Goal: Task Accomplishment & Management: Manage account settings

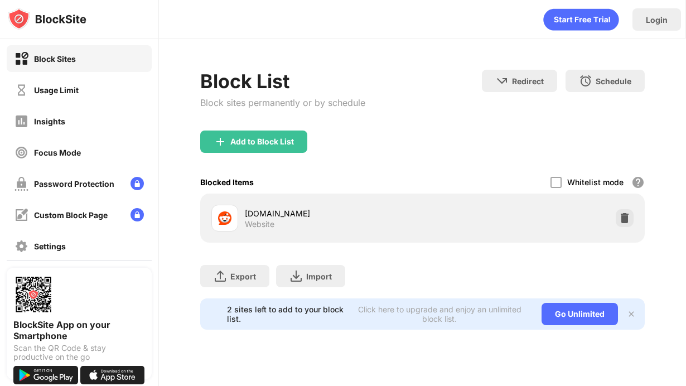
click at [592, 22] on icon "animation" at bounding box center [580, 20] width 75 height 22
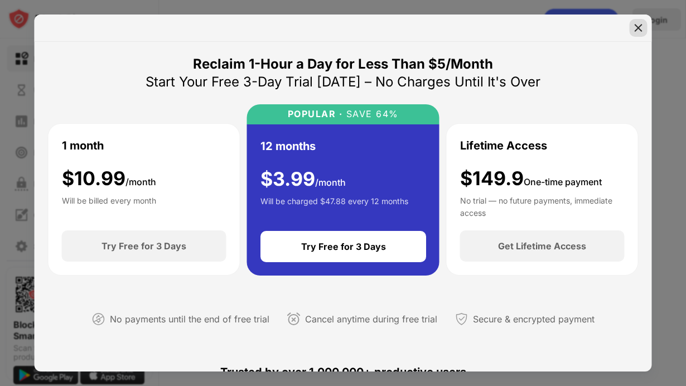
click at [640, 27] on img at bounding box center [638, 27] width 11 height 11
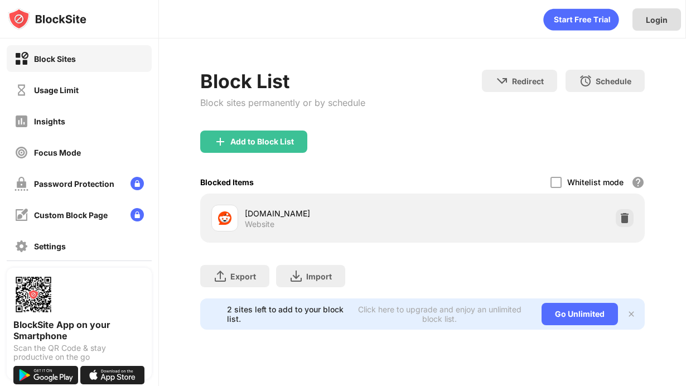
click at [657, 24] on div "Login" at bounding box center [657, 19] width 22 height 9
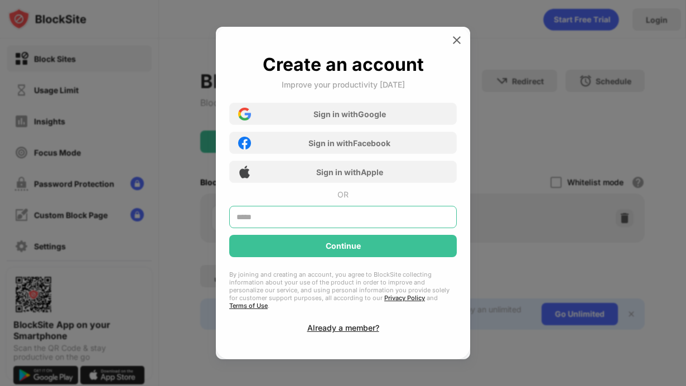
click at [315, 225] on input "text" at bounding box center [343, 217] width 228 height 22
type input "**********"
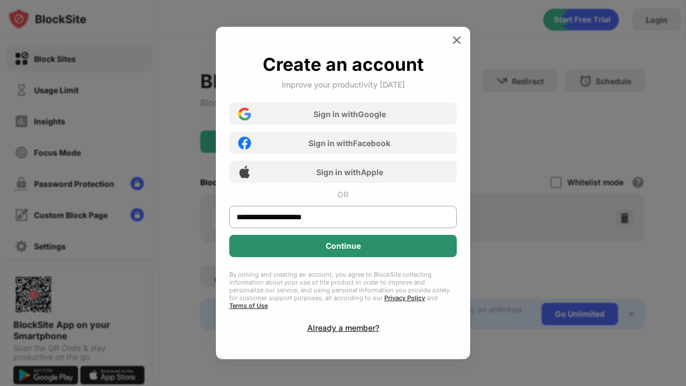
click at [339, 249] on div "Continue" at bounding box center [343, 246] width 35 height 9
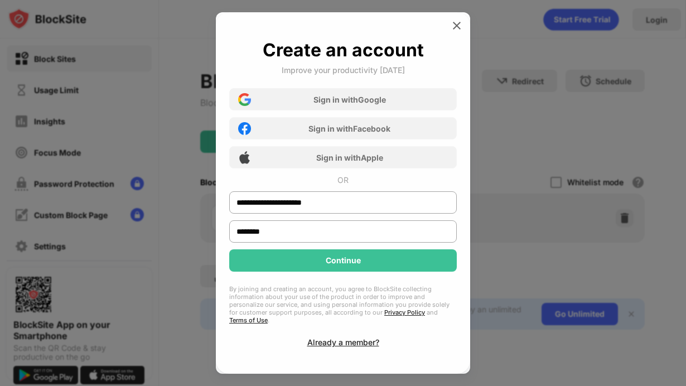
type input "********"
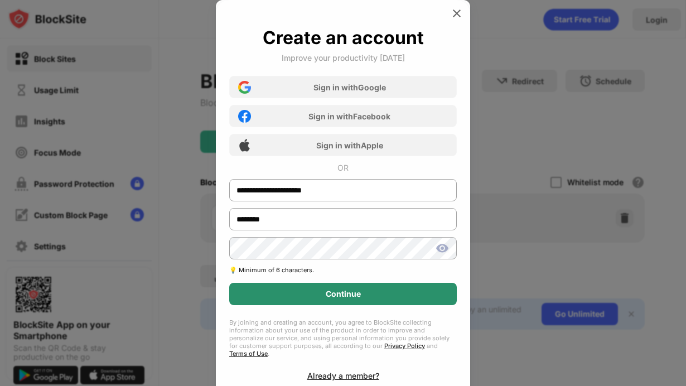
click at [346, 294] on div "Continue" at bounding box center [343, 294] width 35 height 9
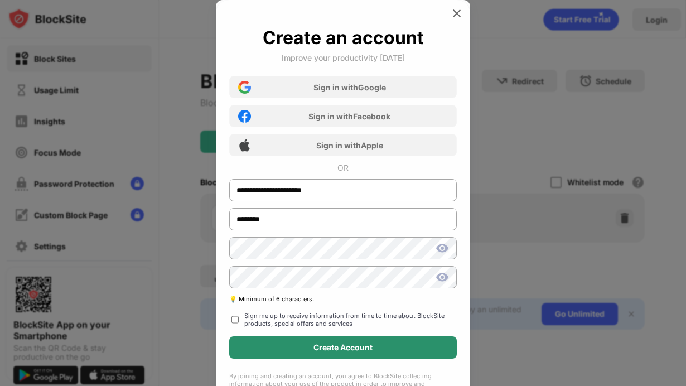
click at [332, 348] on div "Create Account" at bounding box center [343, 347] width 59 height 9
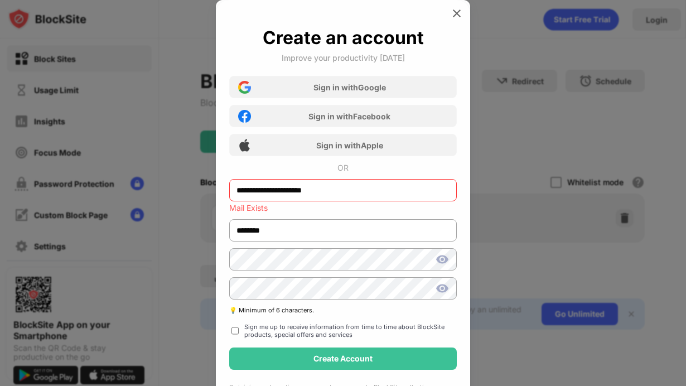
click at [375, 208] on div "Mail Exists" at bounding box center [343, 208] width 228 height 9
click at [459, 9] on img at bounding box center [456, 13] width 11 height 11
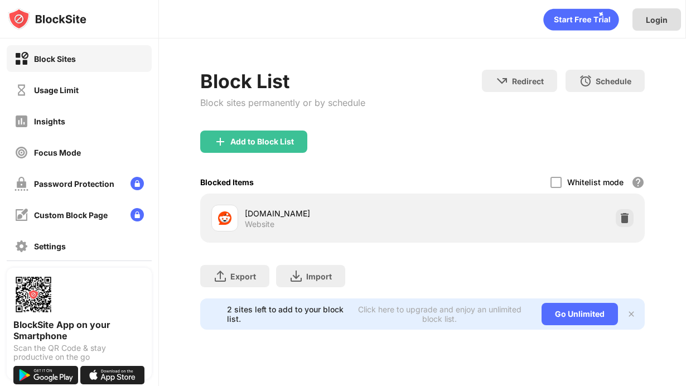
click at [670, 21] on div "Login" at bounding box center [657, 19] width 49 height 22
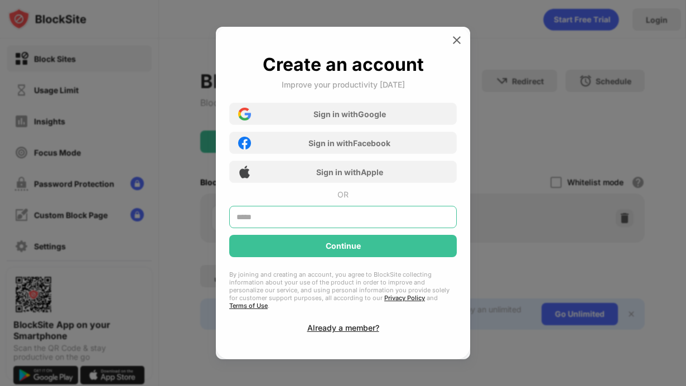
click at [358, 224] on input "text" at bounding box center [343, 217] width 228 height 22
type input "**********"
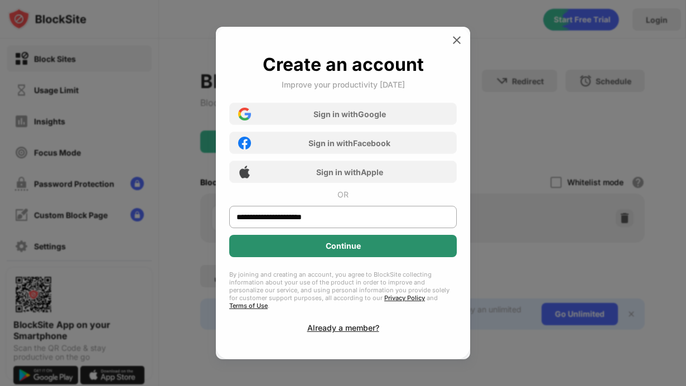
click at [351, 249] on div "Continue" at bounding box center [343, 246] width 35 height 9
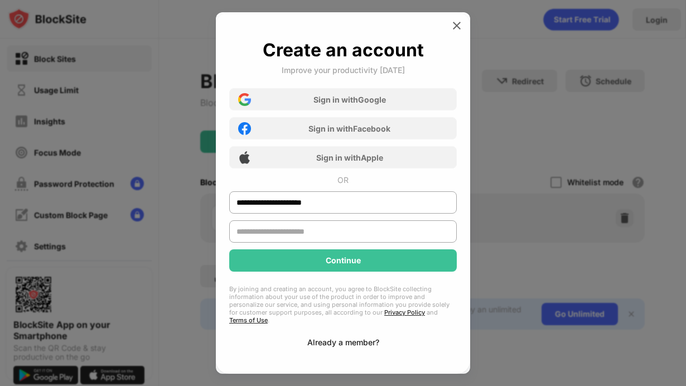
click at [352, 339] on div "Already a member?" at bounding box center [343, 342] width 72 height 9
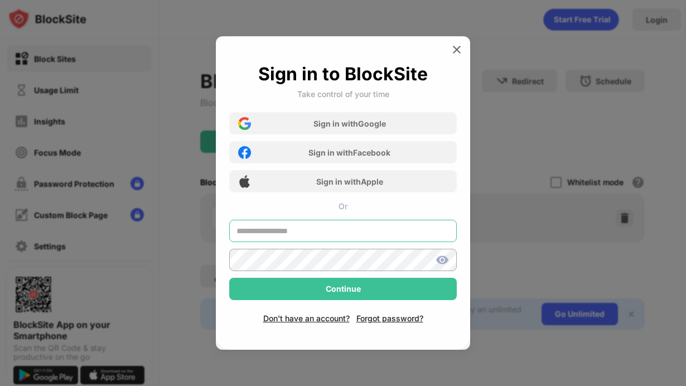
click at [307, 225] on input "text" at bounding box center [343, 231] width 228 height 22
click at [386, 317] on div "Don't have an account? Forgot password?" at bounding box center [343, 311] width 228 height 23
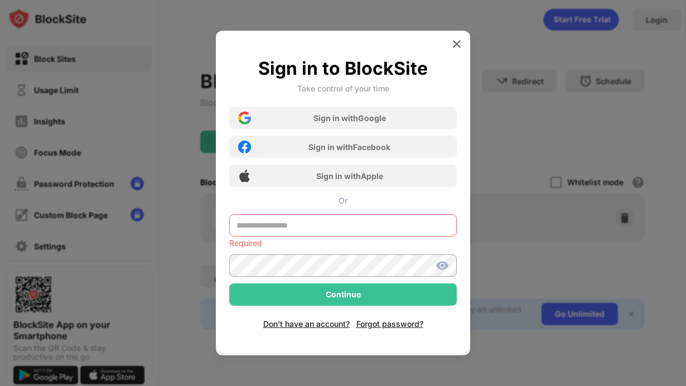
click at [317, 224] on input "text" at bounding box center [343, 225] width 228 height 22
type input "**********"
click at [396, 325] on div "**********" at bounding box center [343, 193] width 254 height 325
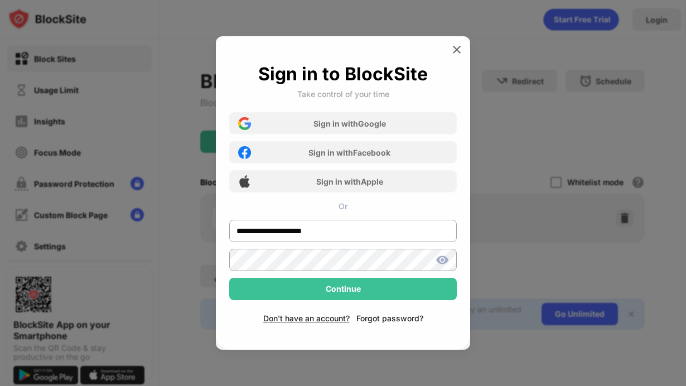
click at [396, 318] on div "Forgot password?" at bounding box center [389, 318] width 67 height 9
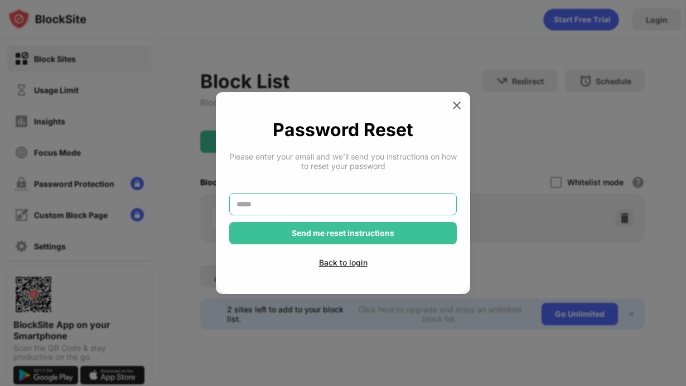
click at [314, 202] on input "text" at bounding box center [343, 204] width 228 height 22
type input "**********"
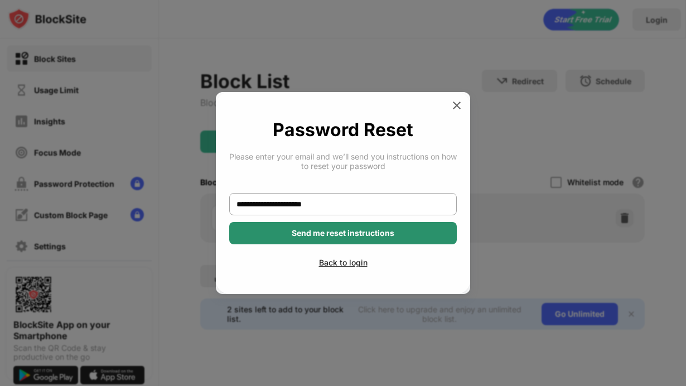
click at [315, 232] on div "Send me reset instructions" at bounding box center [343, 233] width 103 height 9
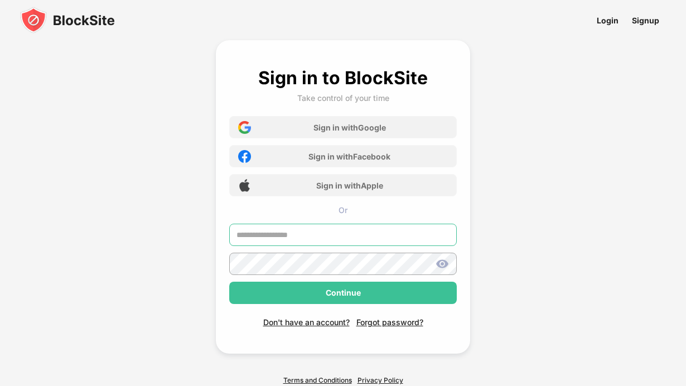
click at [332, 234] on input "text" at bounding box center [343, 235] width 228 height 22
type input "**********"
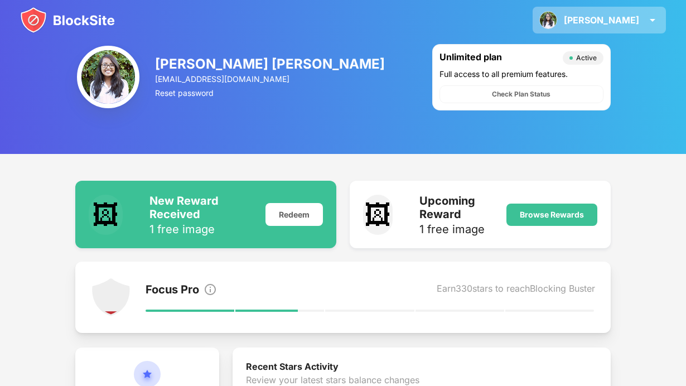
click at [633, 20] on div "[PERSON_NAME]" at bounding box center [601, 20] width 75 height 11
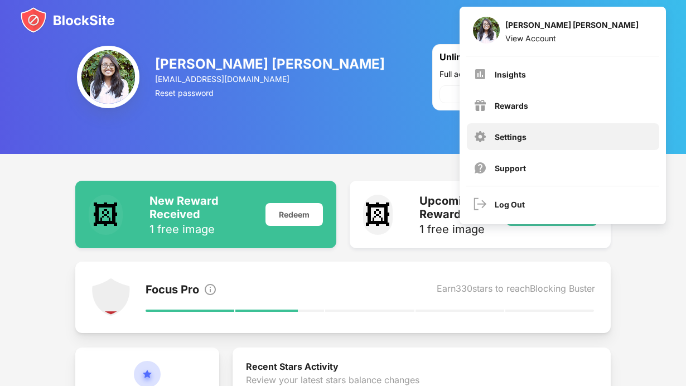
click at [516, 136] on div "Settings" at bounding box center [511, 136] width 32 height 9
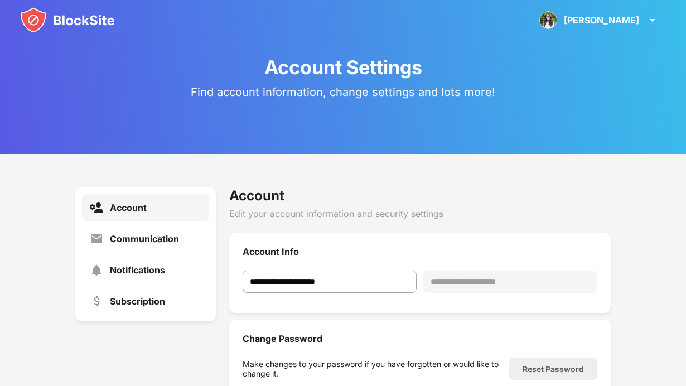
scroll to position [120, 0]
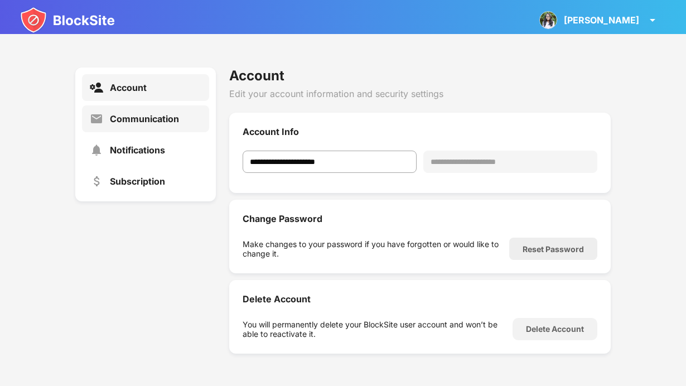
click at [141, 121] on div "Communication" at bounding box center [144, 118] width 69 height 11
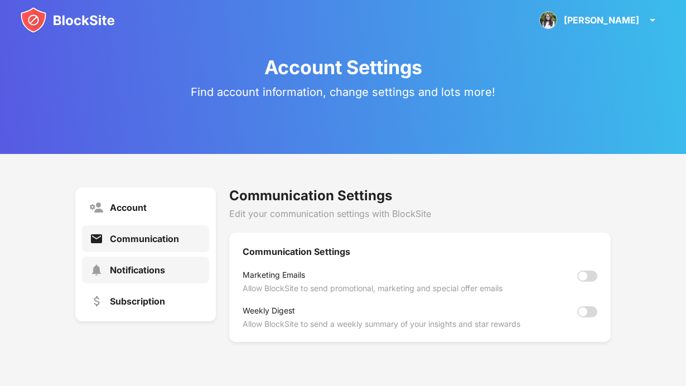
click at [148, 266] on div "Notifications" at bounding box center [137, 269] width 55 height 11
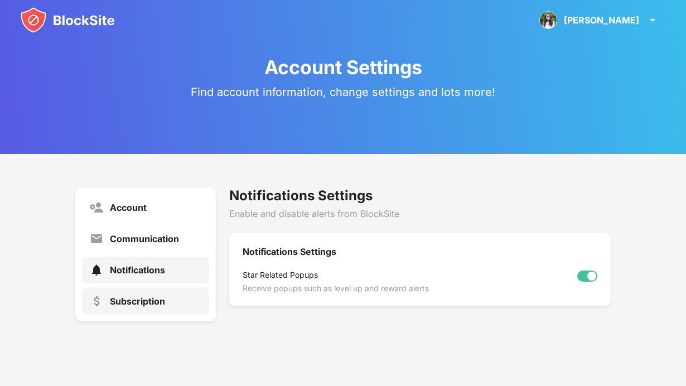
click at [148, 300] on div "Subscription" at bounding box center [137, 301] width 55 height 11
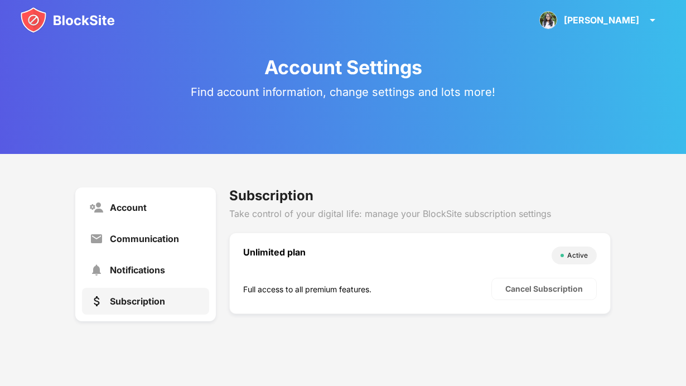
click at [571, 258] on div "Active" at bounding box center [577, 255] width 21 height 11
click at [481, 99] on div "Account Settings Find account information, change settings and lots more!" at bounding box center [343, 77] width 686 height 154
click at [76, 14] on img at bounding box center [67, 20] width 95 height 27
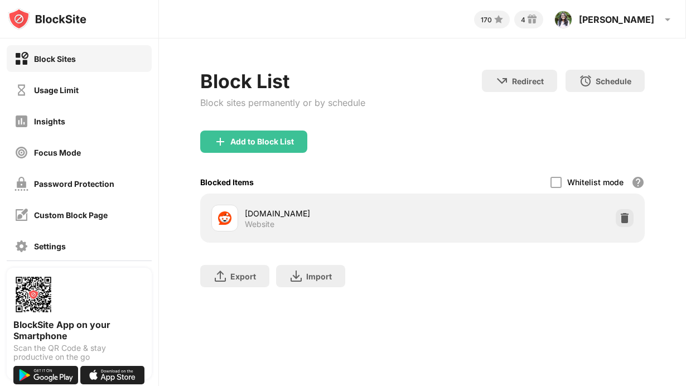
click at [411, 133] on div "Add to Block List" at bounding box center [422, 151] width 445 height 40
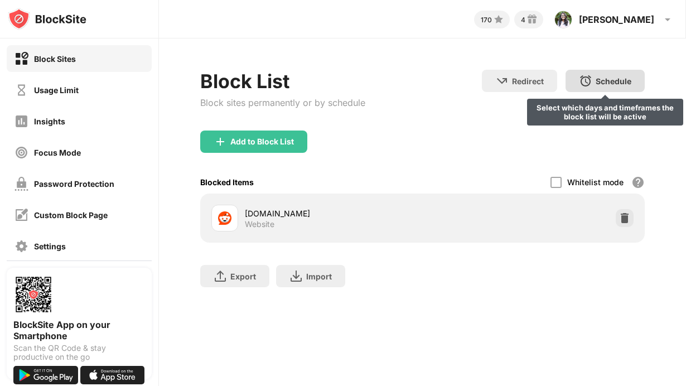
click at [616, 85] on div "Schedule Select which days and timeframes the block list will be active" at bounding box center [605, 81] width 79 height 22
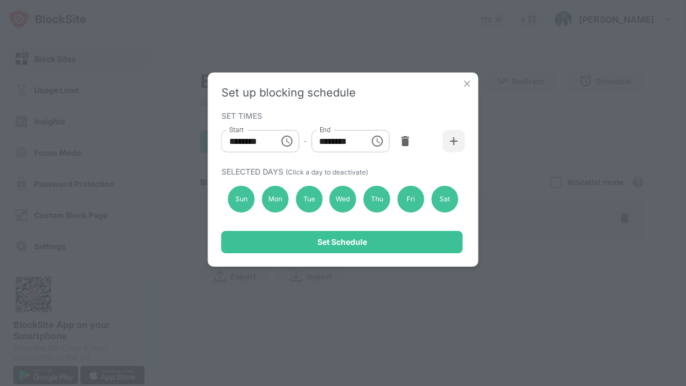
click at [469, 86] on img at bounding box center [467, 83] width 11 height 11
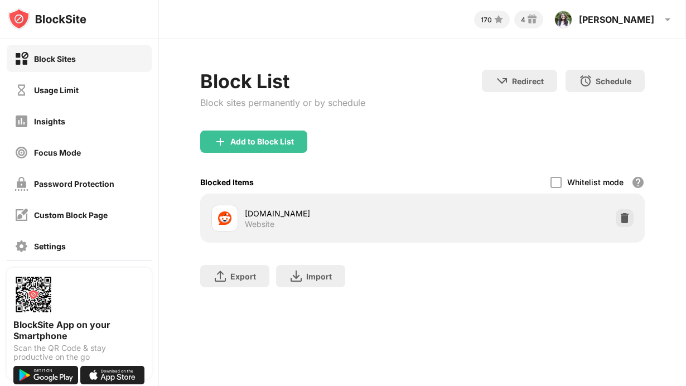
click at [474, 232] on div "reddit.com Website" at bounding box center [422, 218] width 431 height 36
click at [365, 209] on div "[DOMAIN_NAME]" at bounding box center [334, 214] width 178 height 12
click at [584, 183] on div "Whitelist mode" at bounding box center [595, 181] width 56 height 9
click at [113, 92] on div "Usage Limit" at bounding box center [79, 89] width 145 height 27
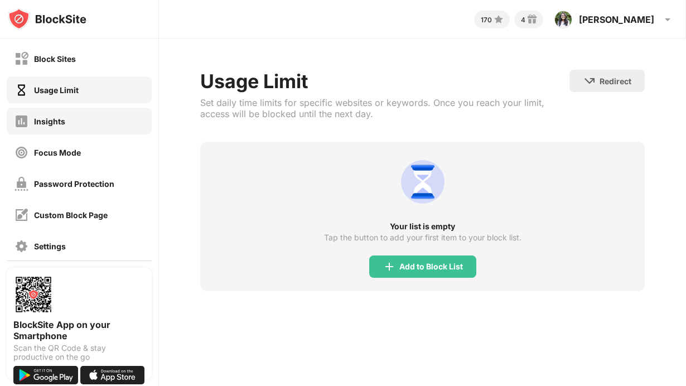
click at [62, 119] on div "Insights" at bounding box center [49, 121] width 31 height 9
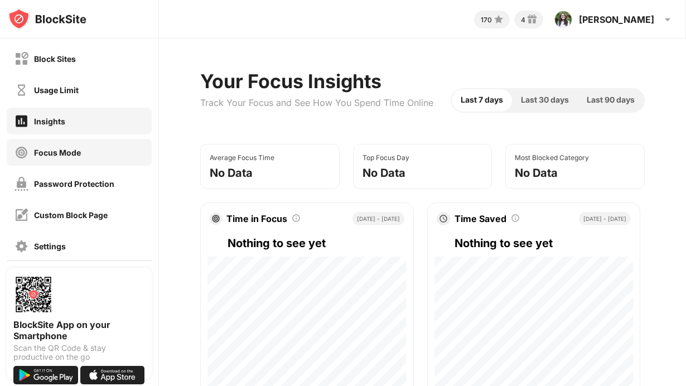
click at [76, 151] on div "Focus Mode" at bounding box center [57, 152] width 47 height 9
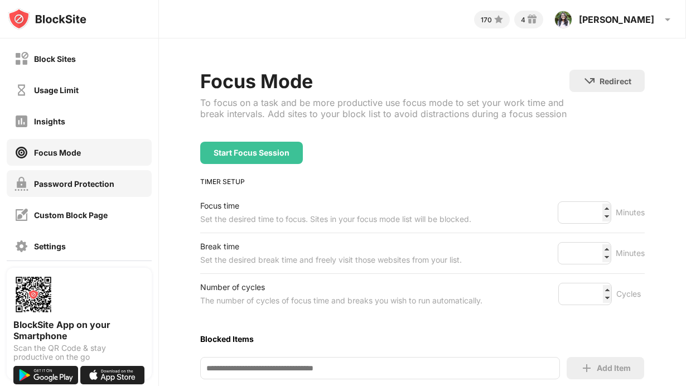
click at [85, 186] on div "Password Protection" at bounding box center [74, 183] width 80 height 9
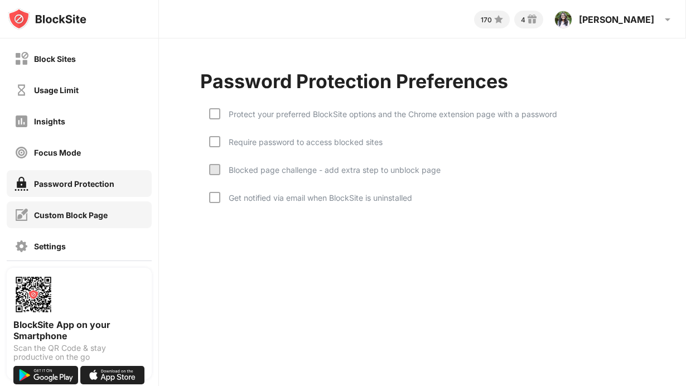
click at [88, 221] on div "Custom Block Page" at bounding box center [61, 215] width 93 height 14
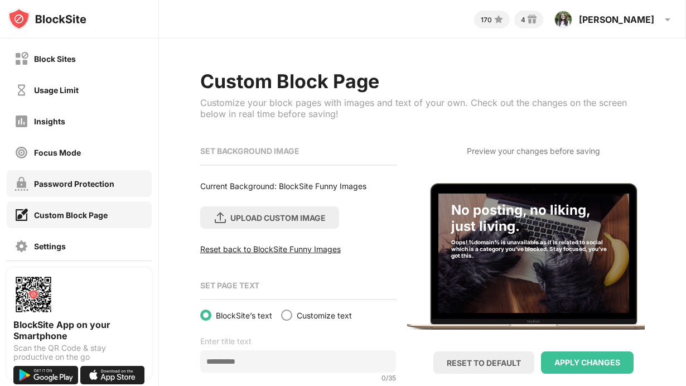
click at [89, 195] on div "Password Protection" at bounding box center [79, 183] width 145 height 27
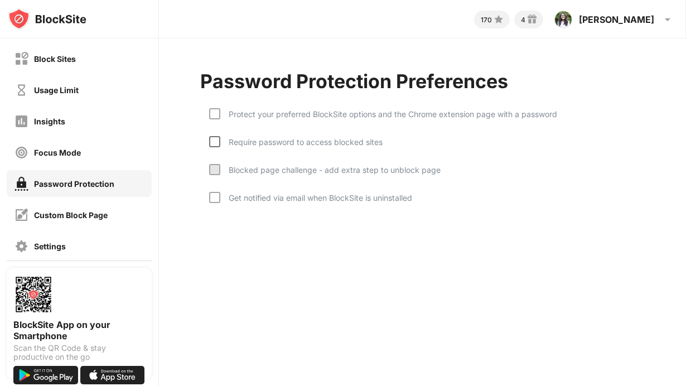
click at [216, 142] on div at bounding box center [214, 141] width 11 height 11
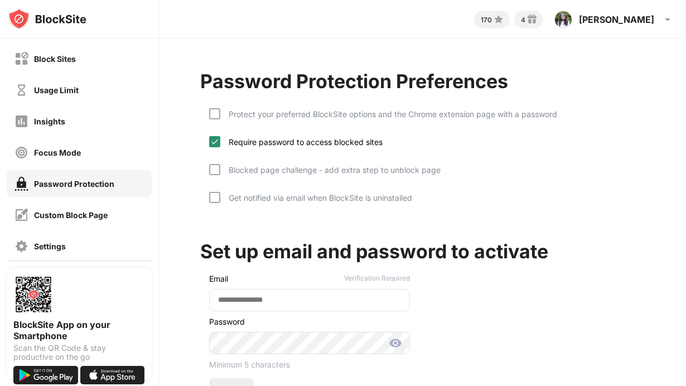
click at [214, 142] on img at bounding box center [214, 141] width 9 height 9
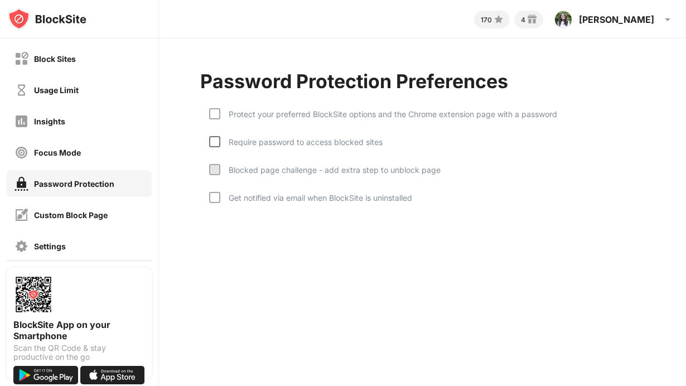
click at [213, 204] on div "Get notified via email when BlockSite is uninstalled" at bounding box center [310, 206] width 203 height 28
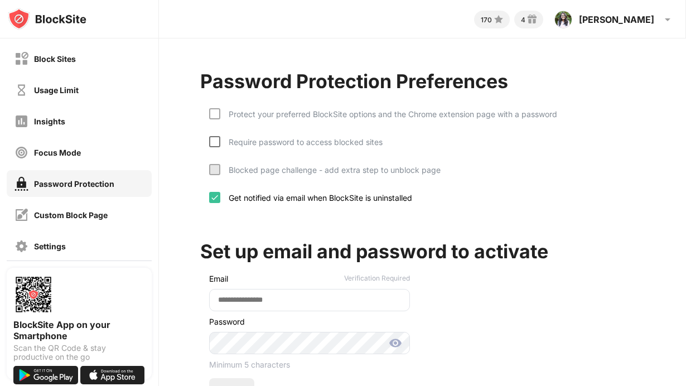
click at [213, 204] on div "Get notified via email when BlockSite is uninstalled" at bounding box center [310, 206] width 203 height 28
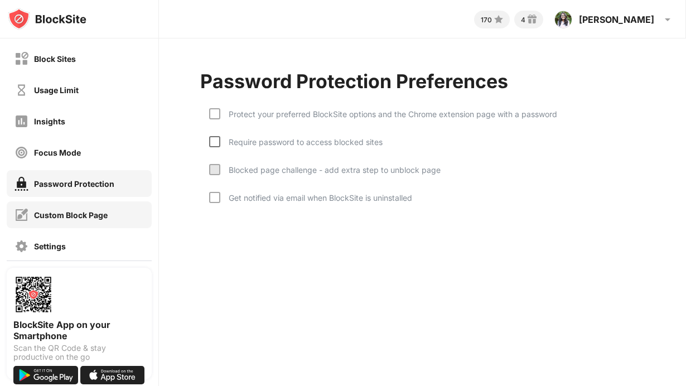
click at [70, 215] on div "Custom Block Page" at bounding box center [71, 214] width 74 height 9
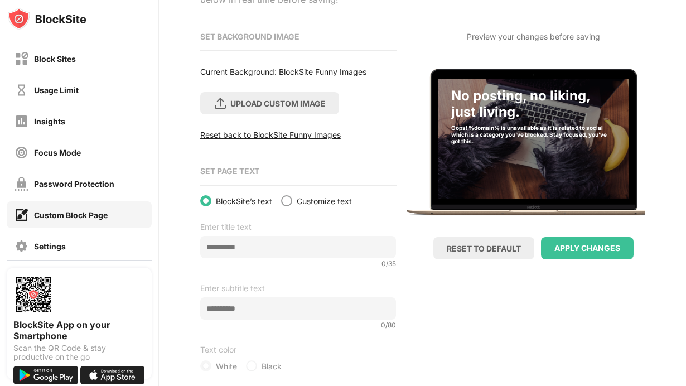
scroll to position [130, 0]
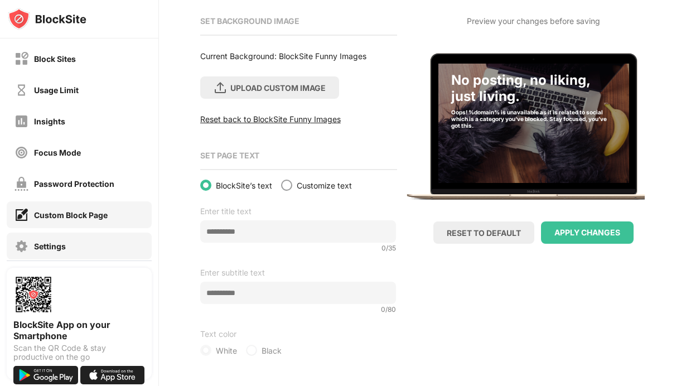
click at [72, 241] on div "Settings" at bounding box center [79, 246] width 145 height 27
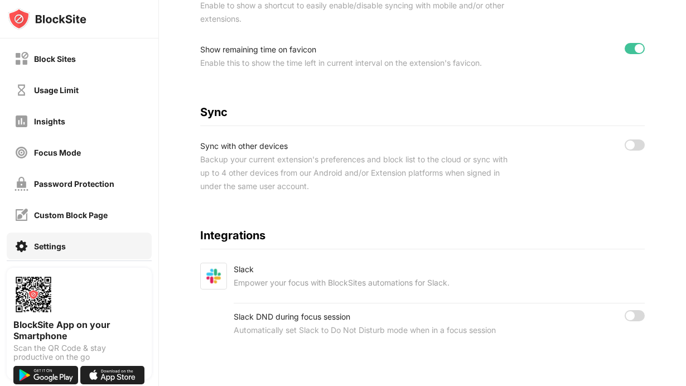
scroll to position [478, 0]
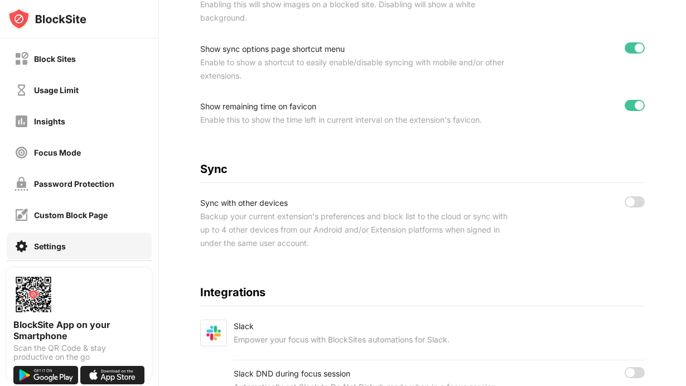
click at [638, 201] on div at bounding box center [635, 201] width 20 height 11
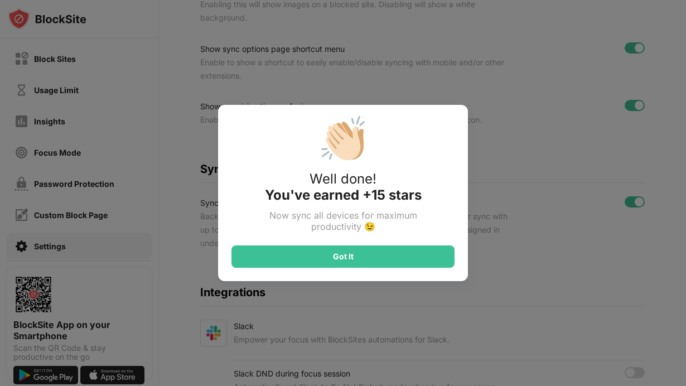
click at [505, 262] on div "👏🏻 Well done! You've earned +15 stars Now sync all devices for maximum producti…" at bounding box center [343, 193] width 686 height 386
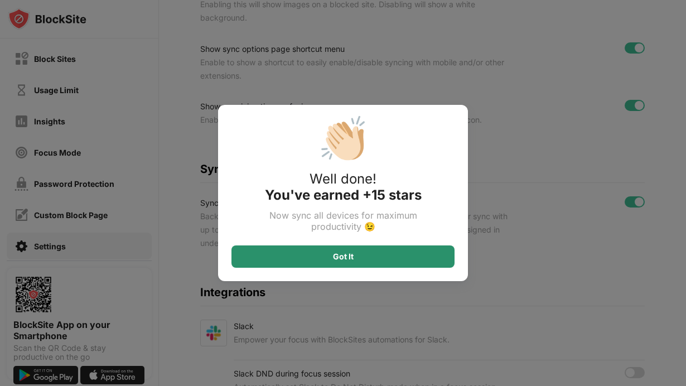
click at [378, 256] on div "Got It" at bounding box center [343, 256] width 223 height 22
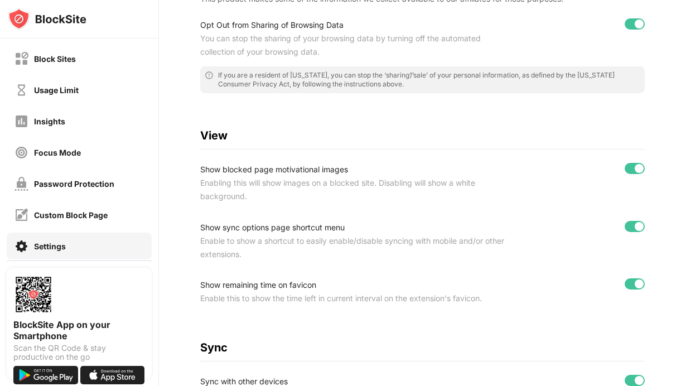
scroll to position [0, 0]
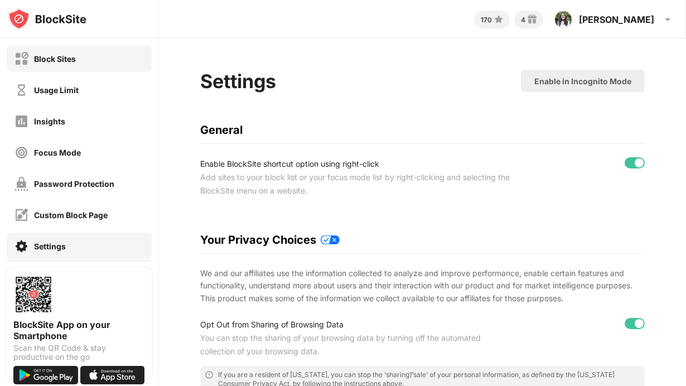
click at [88, 56] on div "Block Sites" at bounding box center [79, 58] width 145 height 27
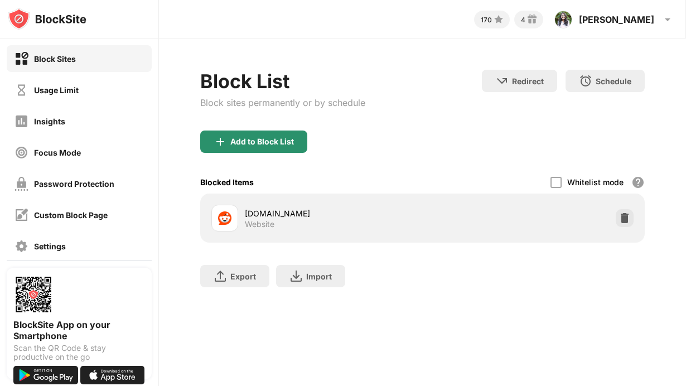
click at [282, 139] on div "Add to Block List" at bounding box center [262, 141] width 64 height 9
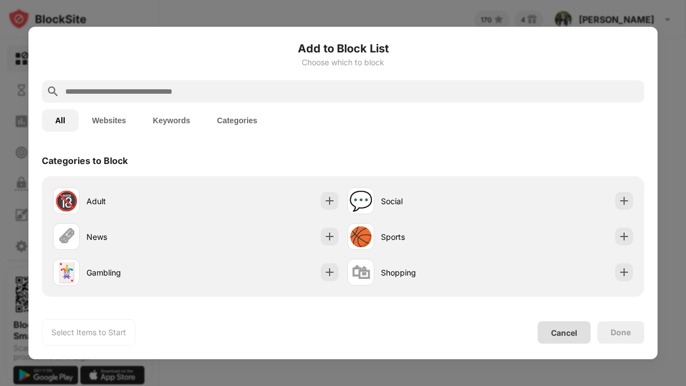
click at [563, 332] on div "Cancel" at bounding box center [564, 332] width 26 height 9
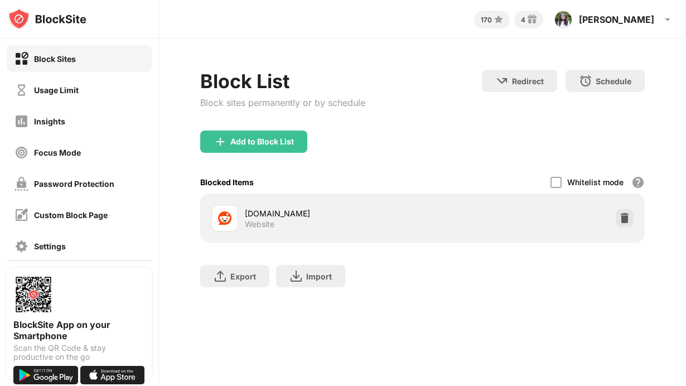
click at [268, 213] on div "reddit.com" at bounding box center [334, 214] width 178 height 12
click at [236, 216] on div at bounding box center [224, 218] width 27 height 27
click at [221, 223] on img at bounding box center [224, 217] width 13 height 13
click at [314, 199] on div "reddit.com Website" at bounding box center [422, 218] width 445 height 49
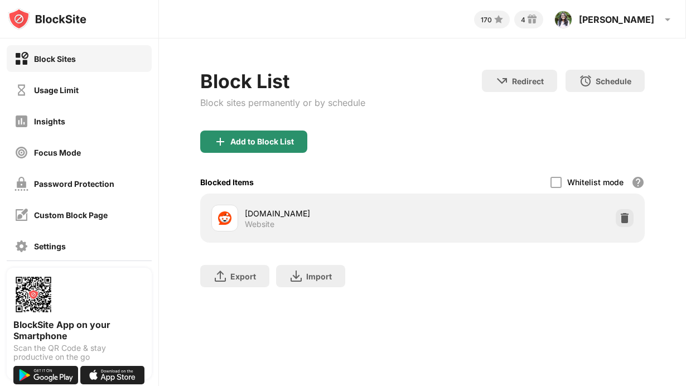
click at [265, 141] on div "Add to Block List" at bounding box center [262, 141] width 64 height 9
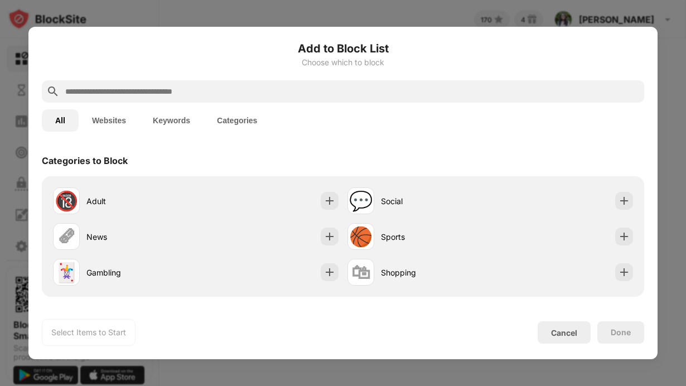
click at [288, 95] on input "text" at bounding box center [352, 91] width 576 height 13
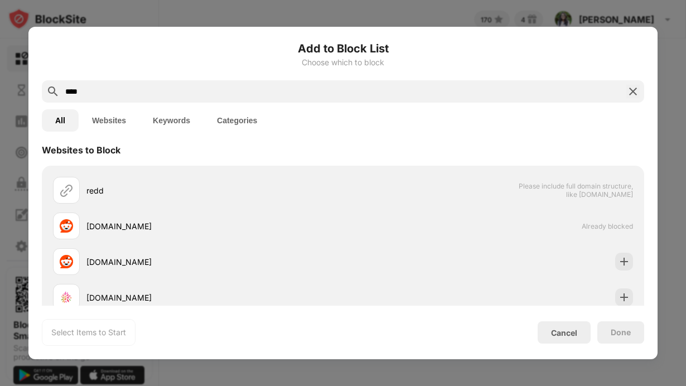
scroll to position [10, 0]
type input "****"
click at [580, 337] on div "Cancel" at bounding box center [564, 332] width 53 height 22
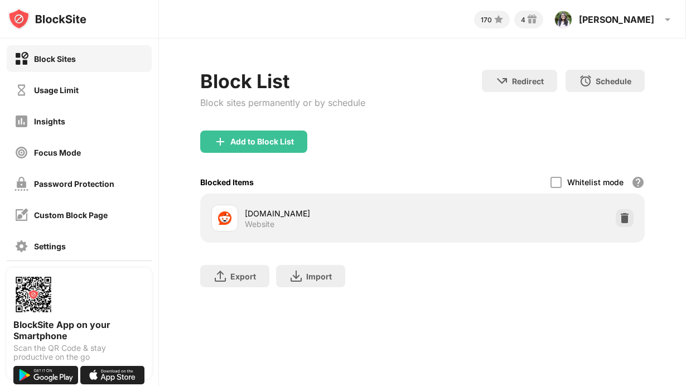
click at [44, 22] on img at bounding box center [47, 19] width 79 height 22
click at [16, 20] on img at bounding box center [47, 19] width 79 height 22
click at [62, 25] on img at bounding box center [47, 19] width 79 height 22
click at [59, 58] on div "Block Sites" at bounding box center [55, 58] width 42 height 9
click at [627, 17] on div "Michelle" at bounding box center [616, 19] width 75 height 11
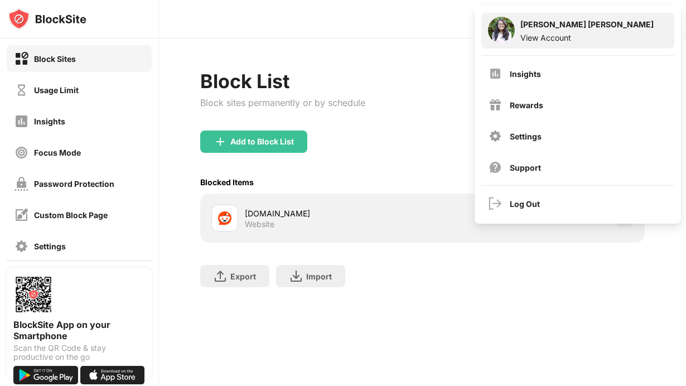
click at [563, 34] on div "View Account" at bounding box center [586, 37] width 133 height 9
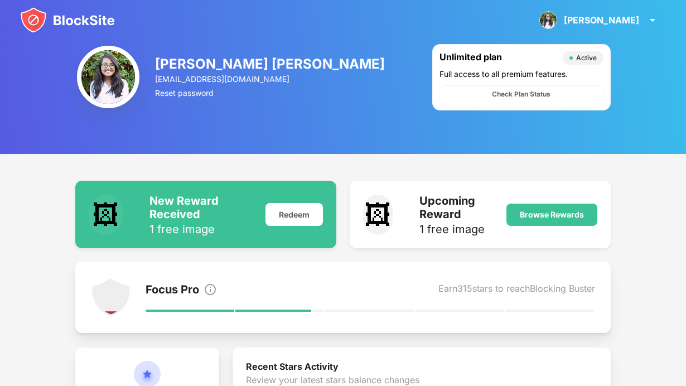
scroll to position [1, 0]
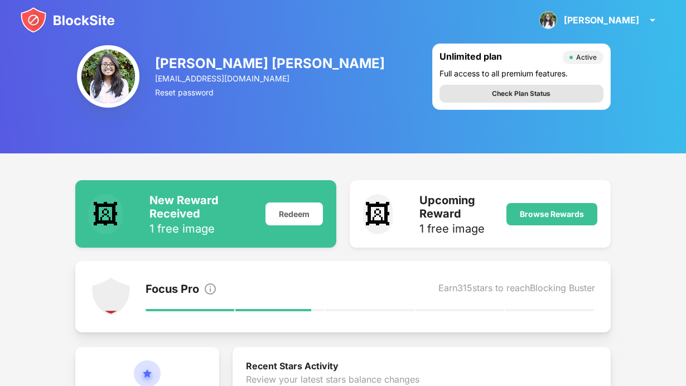
click at [518, 93] on div "Check Plan Status" at bounding box center [521, 93] width 59 height 11
click at [586, 59] on div "Active" at bounding box center [586, 57] width 21 height 8
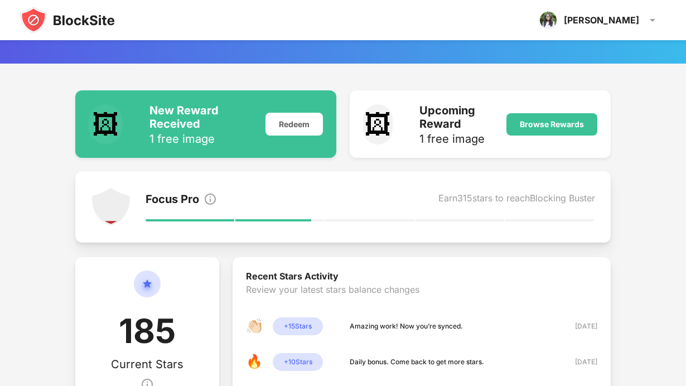
scroll to position [92, 0]
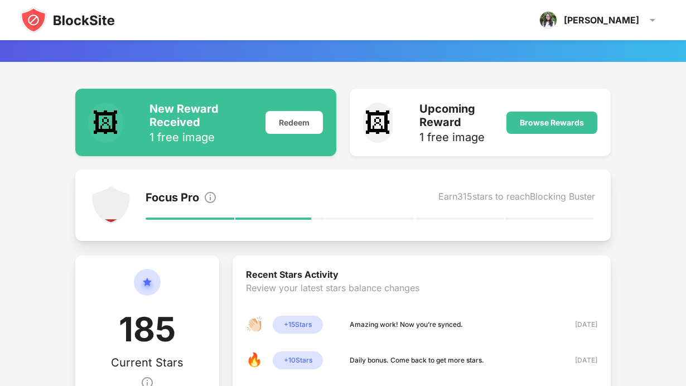
click at [351, 203] on div "Focus Pro Earn 315 stars to reach Blocking Buster" at bounding box center [370, 199] width 449 height 16
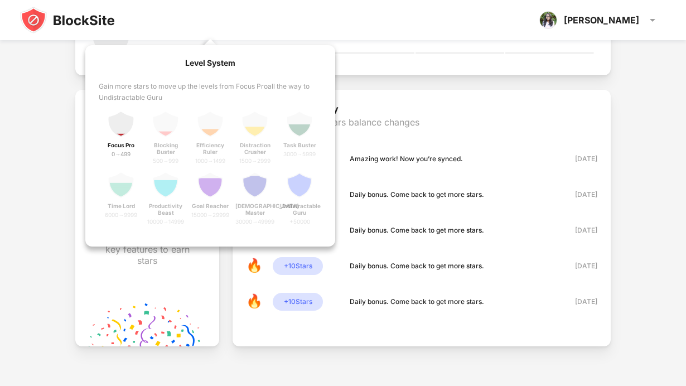
scroll to position [300, 0]
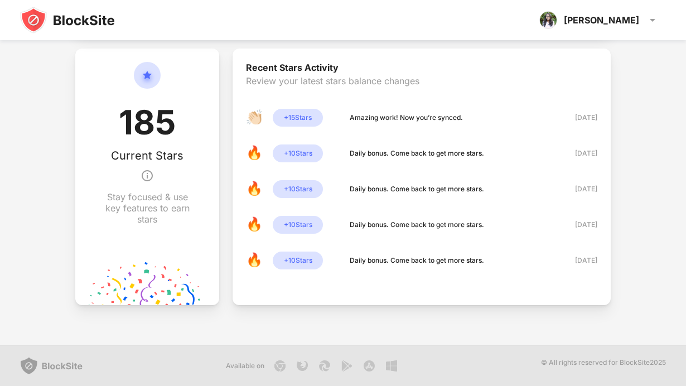
click at [436, 338] on div "🖼 New Reward Received 1 free image Redeem 🖼 Upcoming Reward 1 free image Browse…" at bounding box center [343, 100] width 686 height 490
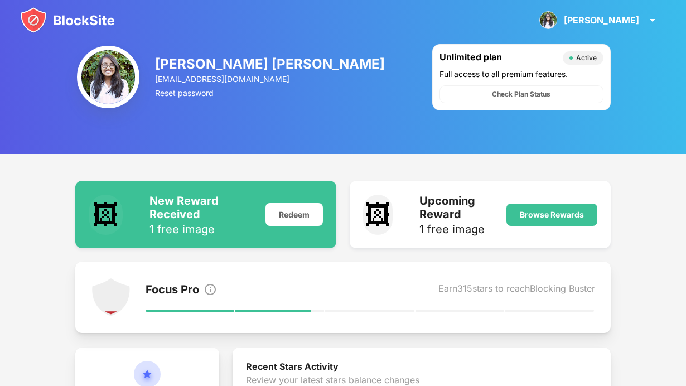
click at [218, 61] on div "[PERSON_NAME] [PERSON_NAME]" at bounding box center [270, 64] width 231 height 16
click at [123, 81] on img at bounding box center [108, 77] width 62 height 62
click at [519, 96] on div "Check Plan Status" at bounding box center [521, 94] width 59 height 11
click at [110, 66] on img at bounding box center [108, 77] width 62 height 62
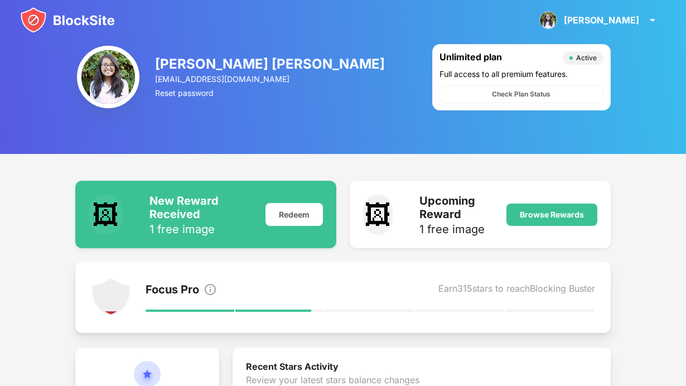
click at [75, 25] on img at bounding box center [67, 20] width 95 height 27
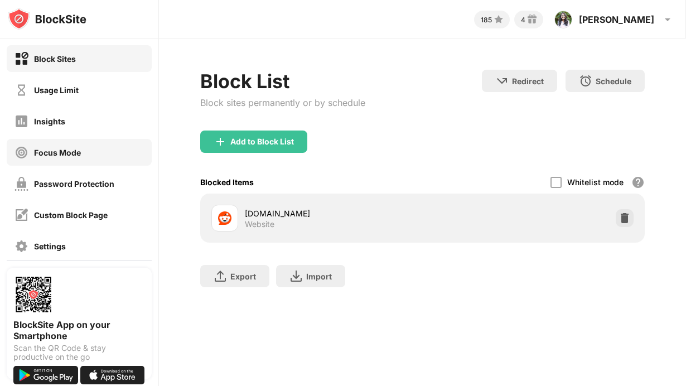
click at [57, 150] on div "Focus Mode" at bounding box center [57, 152] width 47 height 9
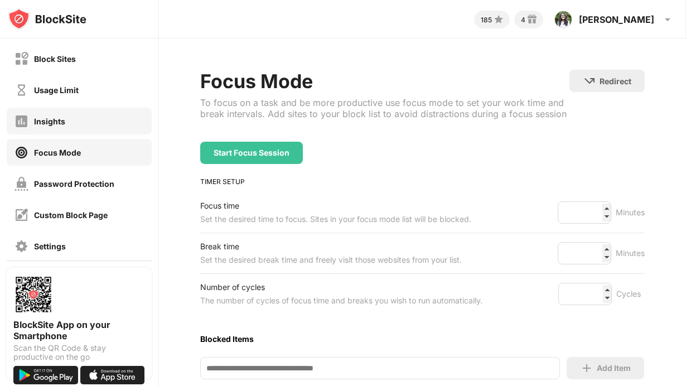
click at [47, 117] on div "Insights" at bounding box center [49, 121] width 31 height 9
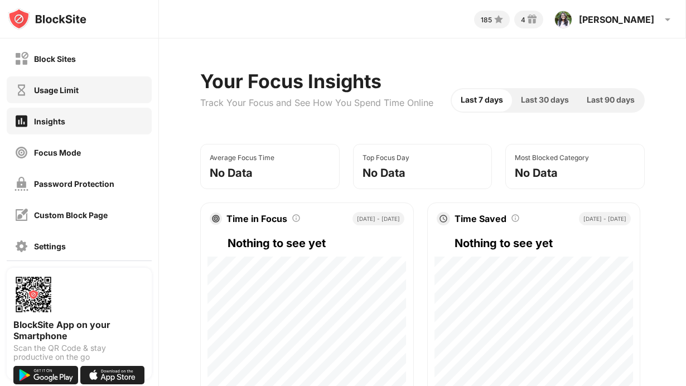
click at [72, 103] on div "Usage Limit" at bounding box center [79, 89] width 145 height 27
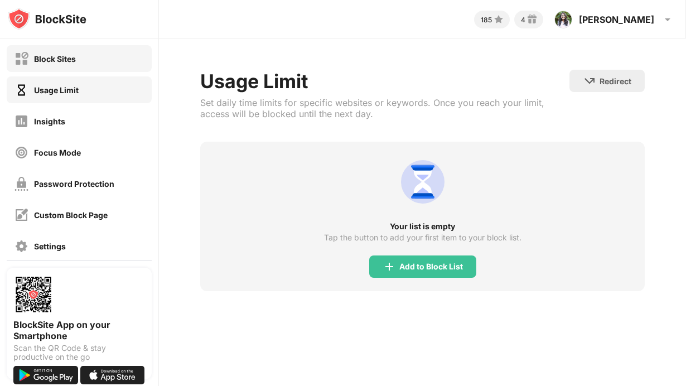
click at [79, 60] on div "Block Sites" at bounding box center [79, 58] width 145 height 27
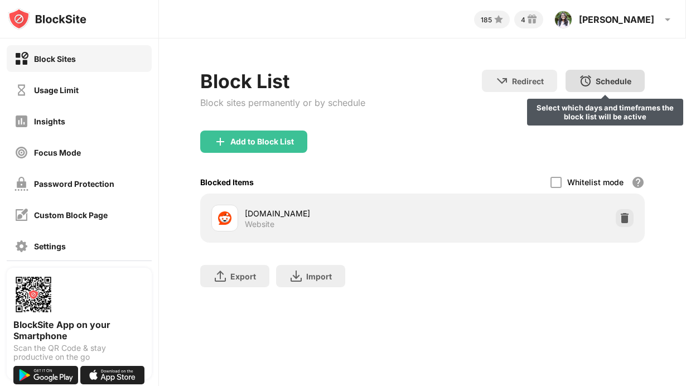
click at [602, 86] on div "Schedule Select which days and timeframes the block list will be active" at bounding box center [605, 81] width 79 height 22
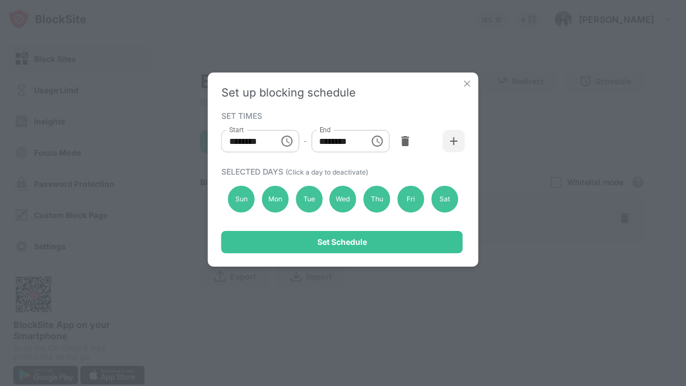
click at [289, 142] on icon "Choose time, selected time is 10:00 AM" at bounding box center [286, 140] width 13 height 13
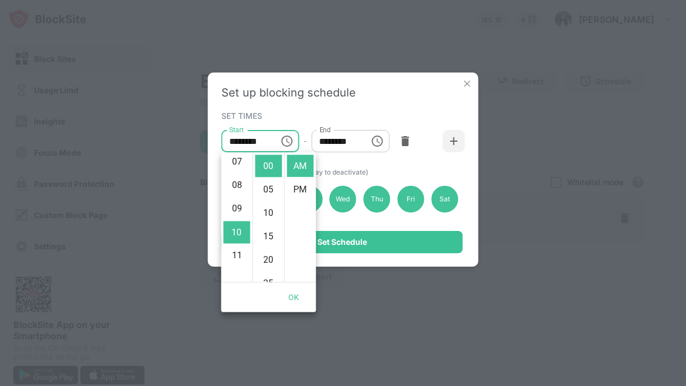
scroll to position [166, 0]
click at [237, 176] on li "06" at bounding box center [237, 176] width 27 height 22
type input "********"
click at [351, 139] on input "********" at bounding box center [336, 141] width 50 height 22
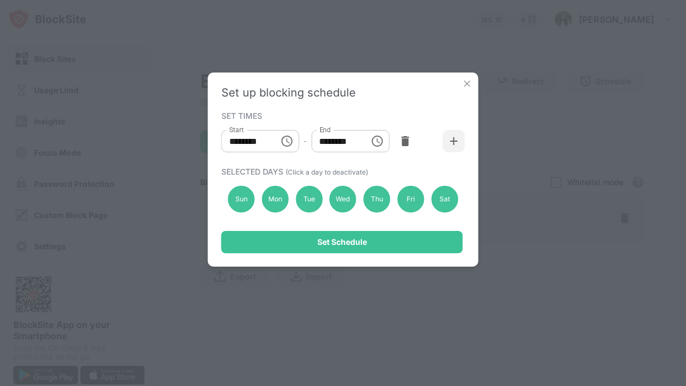
click at [362, 141] on div "******** End" at bounding box center [350, 141] width 78 height 22
click at [331, 144] on input "********" at bounding box center [336, 141] width 50 height 22
click at [377, 142] on icon "Choose time, selected time is 1:00 PM" at bounding box center [378, 140] width 3 height 5
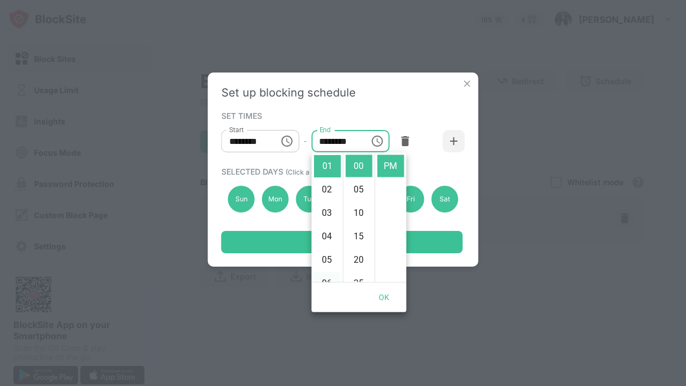
scroll to position [146, 0]
click at [329, 252] on li "10" at bounding box center [327, 254] width 27 height 22
type input "********"
click at [411, 105] on div "Set up blocking schedule SET TIMES Start ******** Start - End ******** End SELE…" at bounding box center [343, 170] width 271 height 194
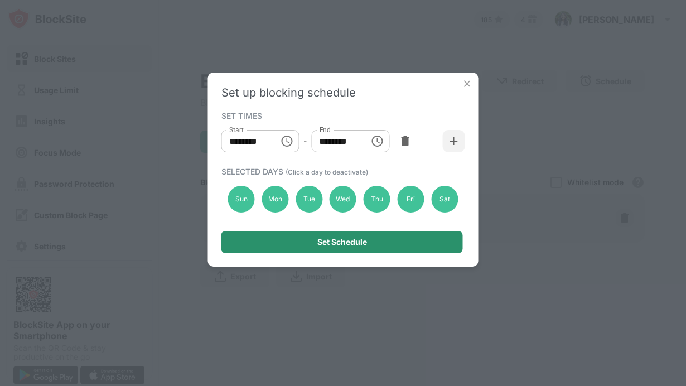
click at [350, 244] on div "Set Schedule" at bounding box center [342, 242] width 50 height 9
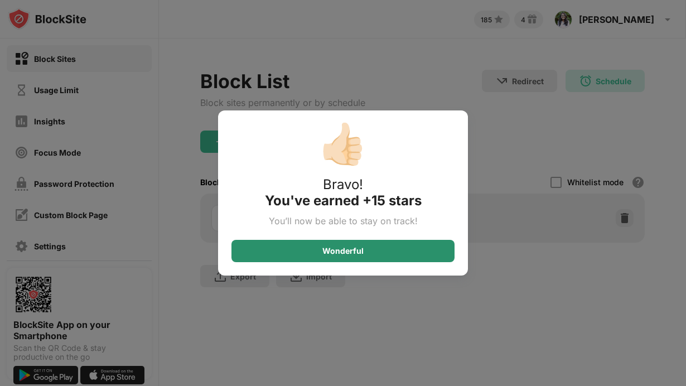
click at [355, 244] on div "Wonderful" at bounding box center [343, 251] width 223 height 22
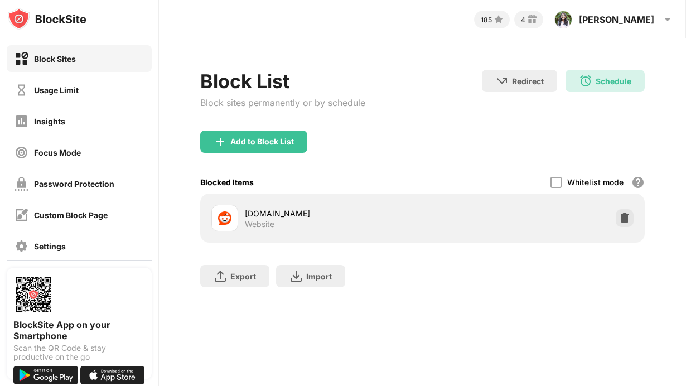
click at [448, 128] on div "Block List Block sites permanently or by schedule Redirect Choose a site to be …" at bounding box center [422, 100] width 445 height 61
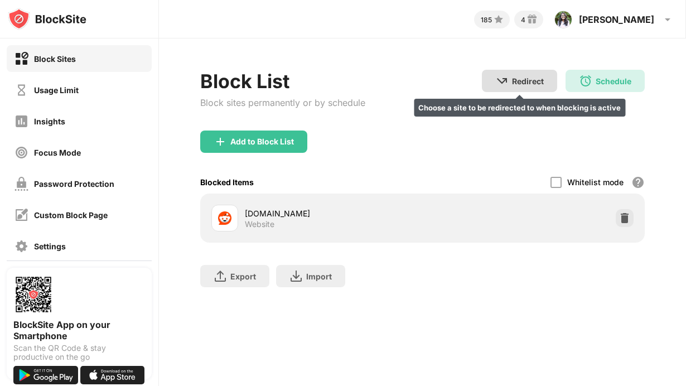
click at [524, 77] on div "Redirect" at bounding box center [528, 80] width 32 height 9
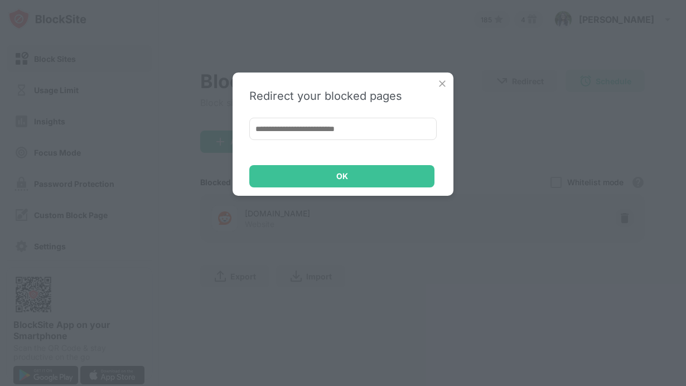
click at [392, 133] on input at bounding box center [342, 129] width 187 height 22
paste input "**********"
type input "**********"
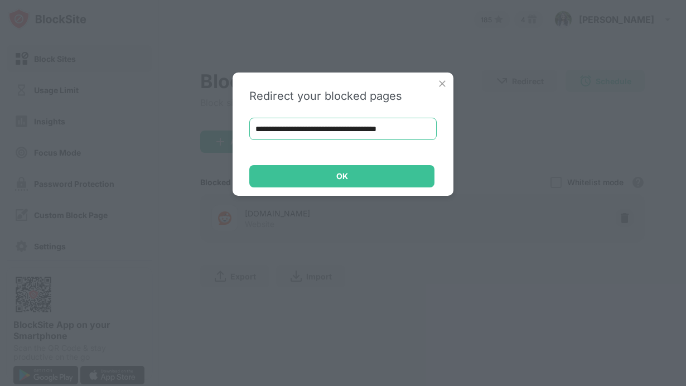
scroll to position [0, 12]
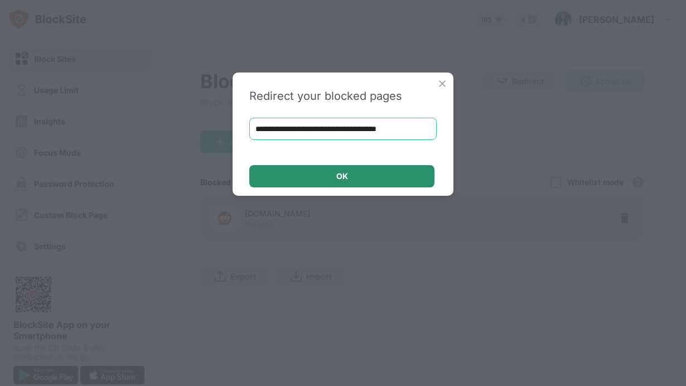
click at [345, 179] on div "OK" at bounding box center [342, 176] width 12 height 9
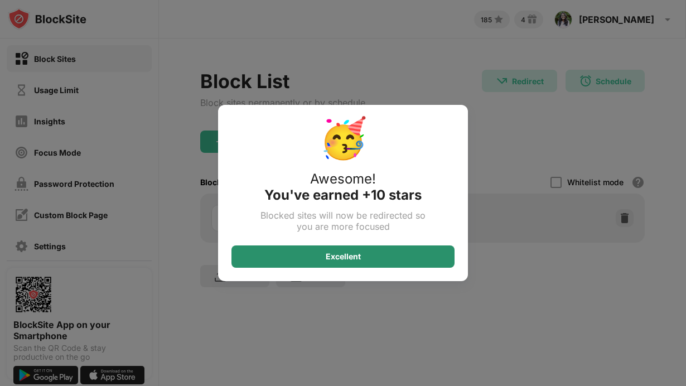
click at [362, 255] on div "Excellent" at bounding box center [343, 256] width 223 height 22
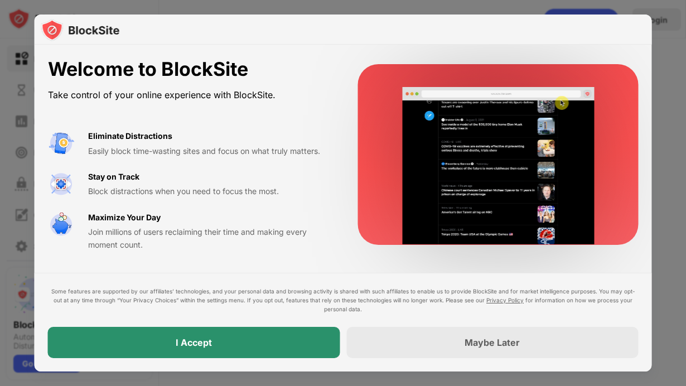
click at [207, 349] on div "I Accept" at bounding box center [194, 342] width 292 height 31
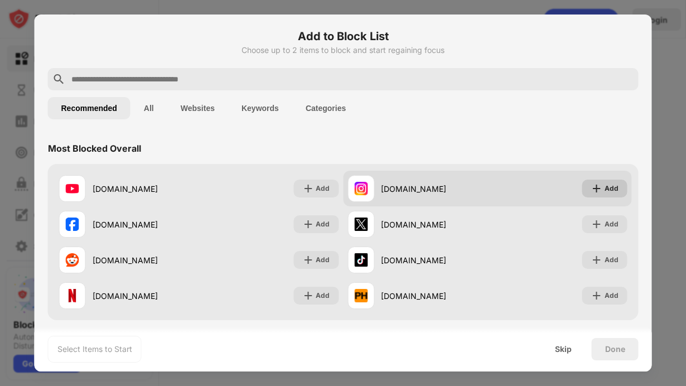
click at [617, 185] on div "Add" at bounding box center [612, 188] width 14 height 11
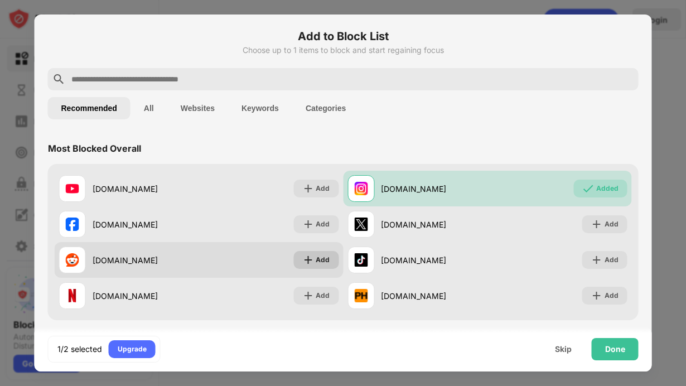
click at [327, 262] on div "Add" at bounding box center [323, 259] width 14 height 11
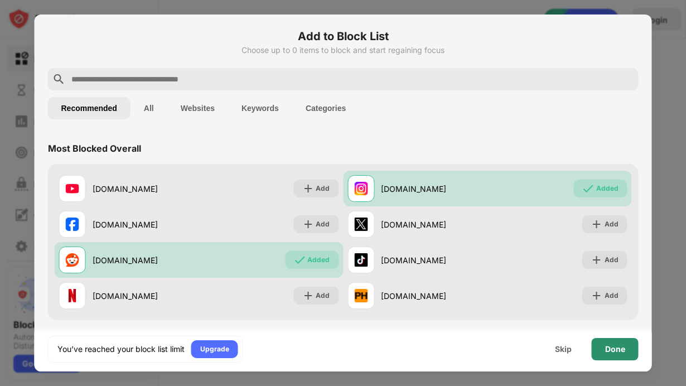
click at [618, 350] on div "Done" at bounding box center [615, 349] width 20 height 9
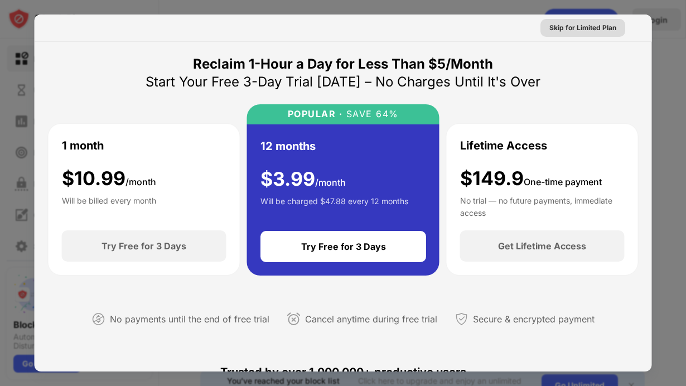
click at [600, 27] on div "Skip for Limited Plan" at bounding box center [583, 27] width 67 height 11
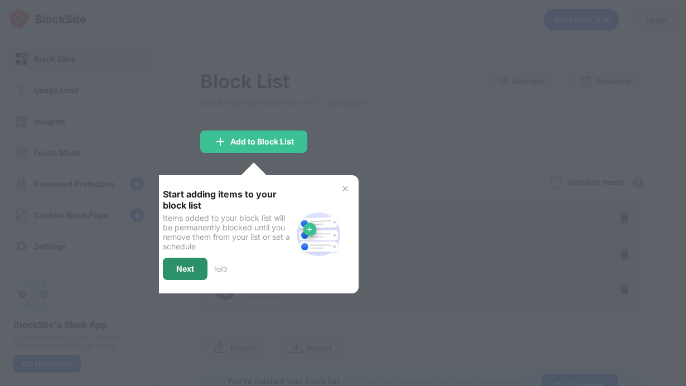
click at [187, 268] on div "Next" at bounding box center [185, 268] width 18 height 9
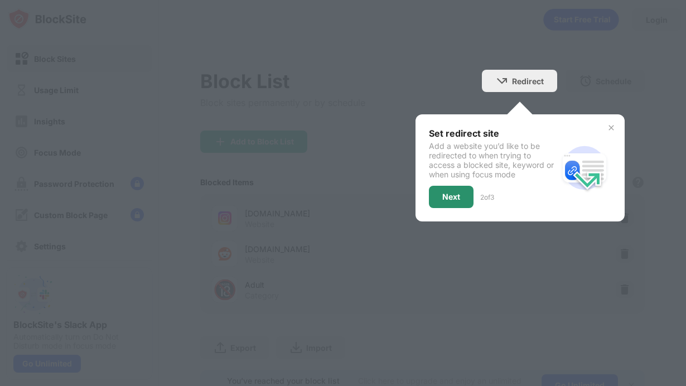
click at [456, 198] on div "Next" at bounding box center [451, 196] width 18 height 9
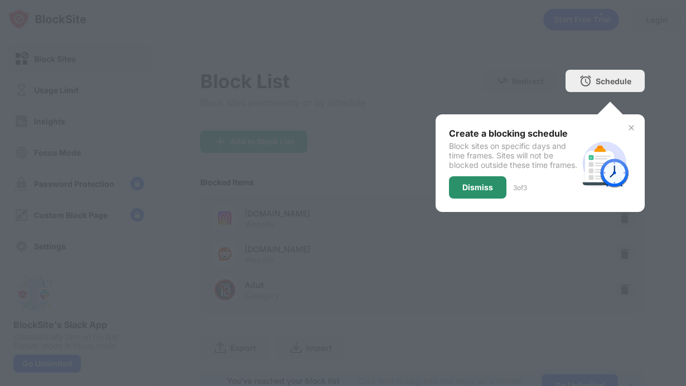
click at [488, 192] on div "Dismiss" at bounding box center [477, 187] width 31 height 9
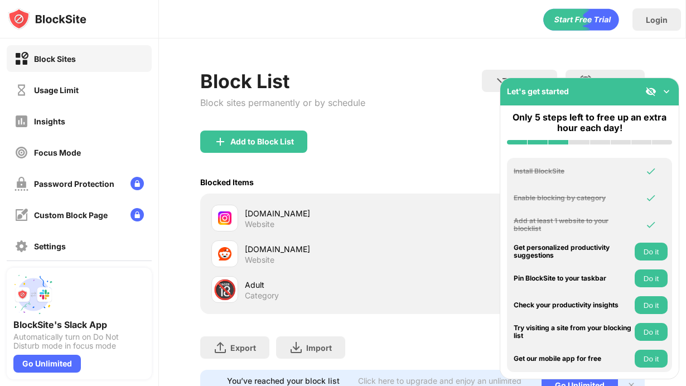
click at [648, 302] on button "Do it" at bounding box center [651, 305] width 33 height 18
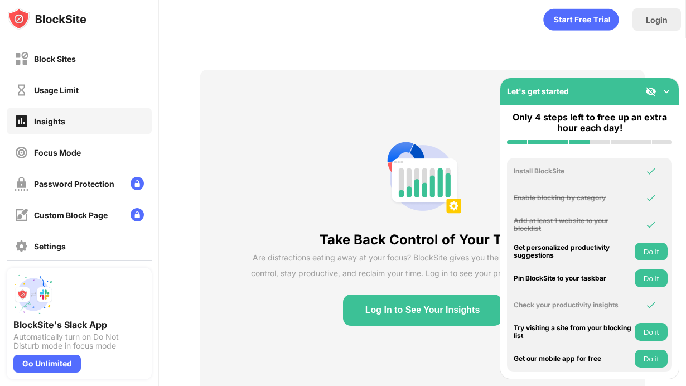
click at [378, 13] on div "Login" at bounding box center [422, 16] width 527 height 33
click at [670, 91] on img at bounding box center [666, 91] width 11 height 11
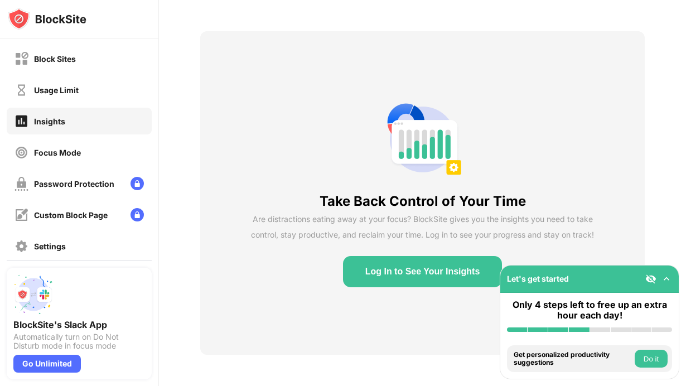
scroll to position [38, 0]
click at [111, 54] on div "Block Sites" at bounding box center [79, 58] width 145 height 27
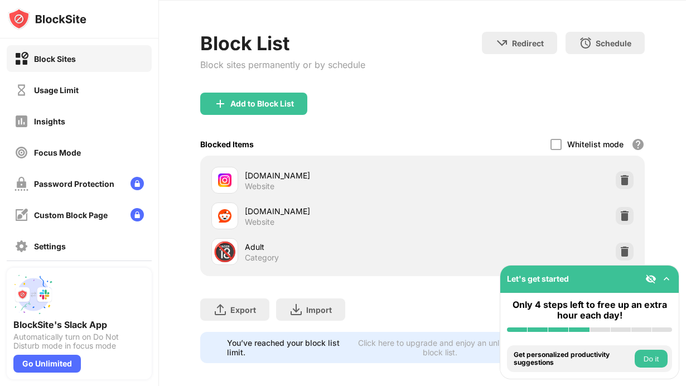
scroll to position [38, 0]
click at [654, 361] on button "Do it" at bounding box center [651, 359] width 33 height 18
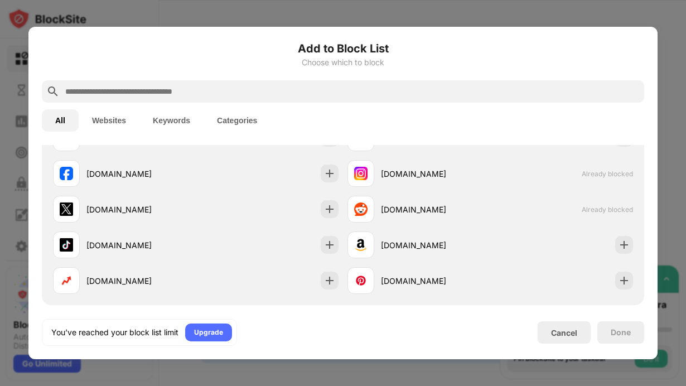
scroll to position [235, 0]
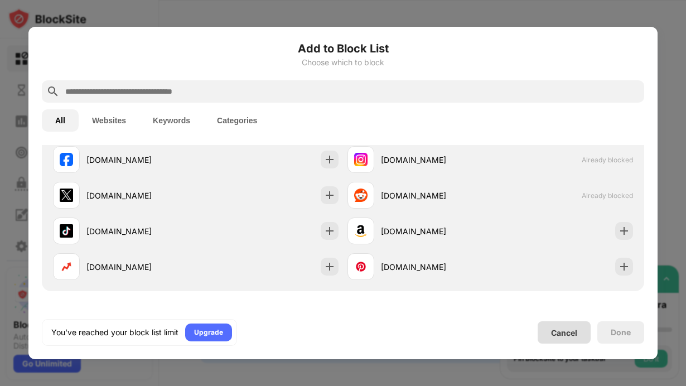
click at [576, 335] on div "Cancel" at bounding box center [564, 332] width 26 height 9
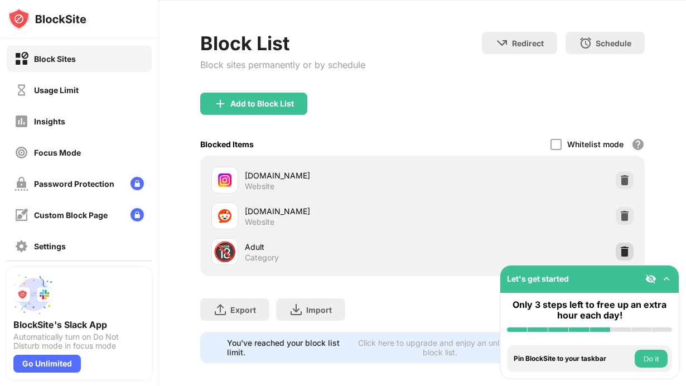
click at [626, 253] on img at bounding box center [624, 251] width 11 height 11
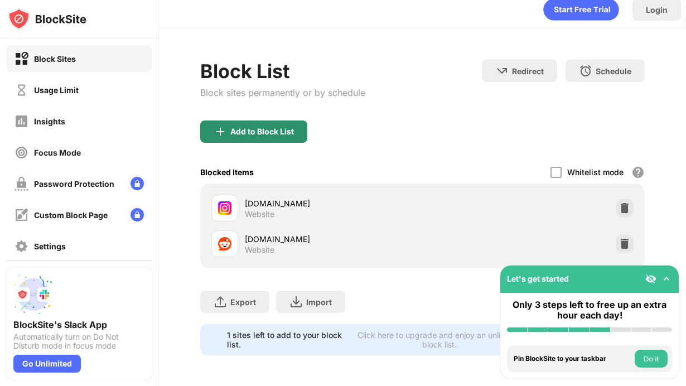
click at [269, 127] on div "Add to Block List" at bounding box center [262, 131] width 64 height 9
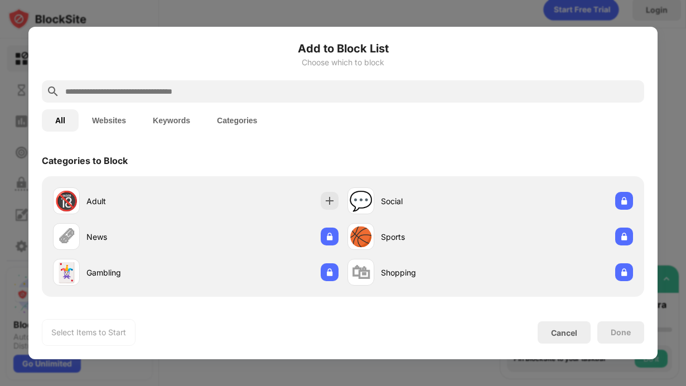
click at [252, 93] on input "text" at bounding box center [352, 91] width 576 height 13
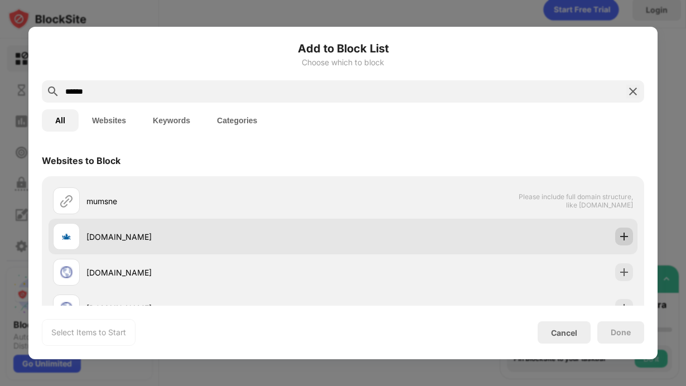
type input "******"
click at [626, 240] on img at bounding box center [624, 236] width 11 height 11
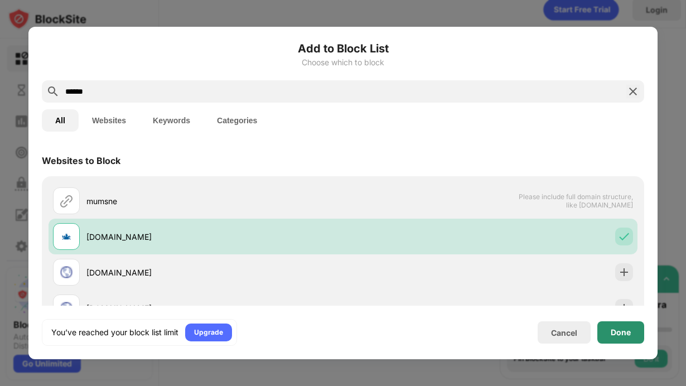
click at [632, 336] on div "Done" at bounding box center [620, 332] width 47 height 22
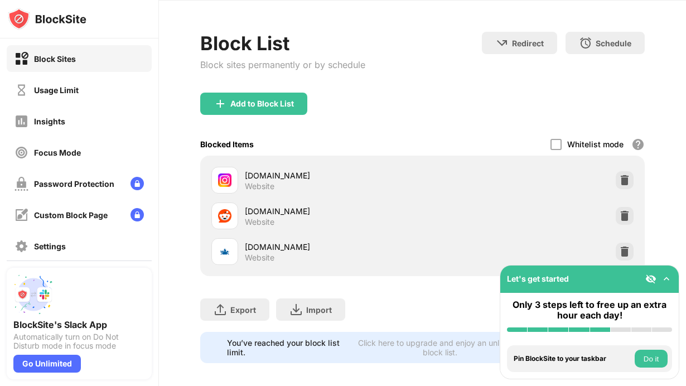
click at [664, 274] on img at bounding box center [666, 278] width 11 height 11
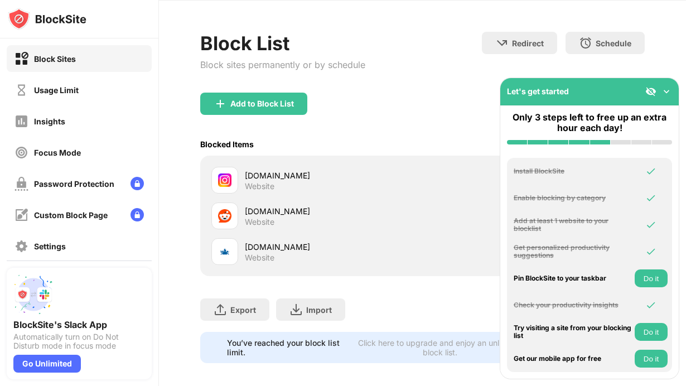
click at [652, 276] on button "Do it" at bounding box center [651, 278] width 33 height 18
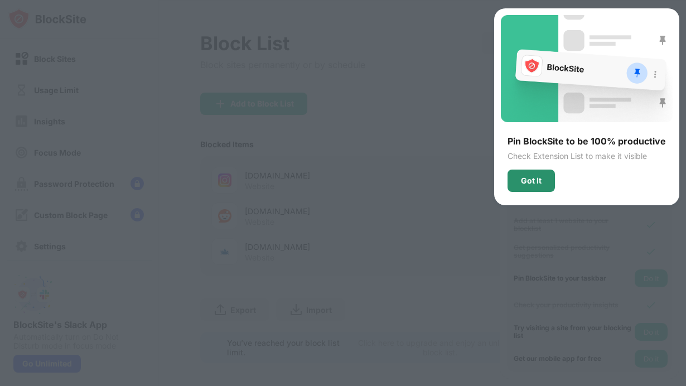
click at [538, 177] on div "Got It" at bounding box center [531, 180] width 21 height 9
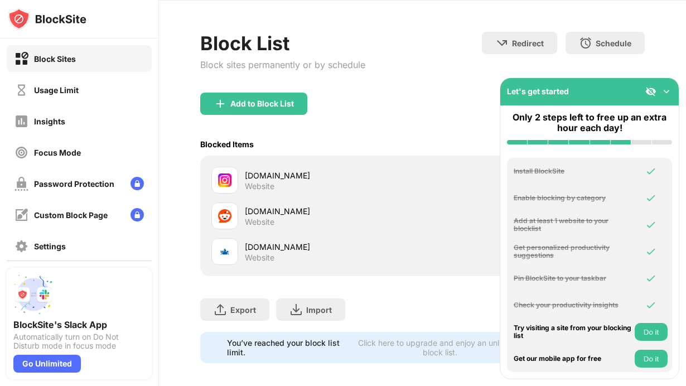
click at [655, 332] on button "Do it" at bounding box center [651, 332] width 33 height 18
click at [655, 353] on button "Do it" at bounding box center [651, 359] width 33 height 18
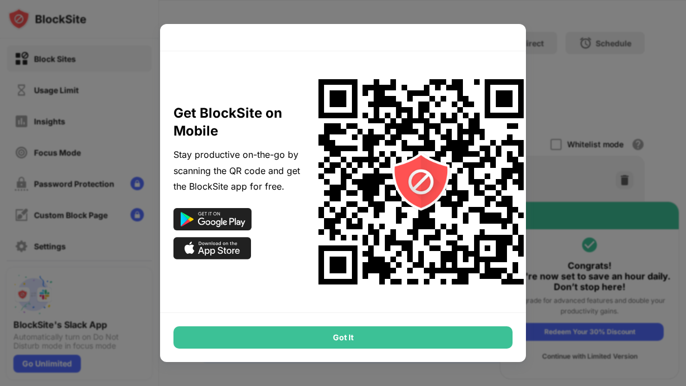
click at [362, 336] on div "Got It" at bounding box center [342, 337] width 339 height 22
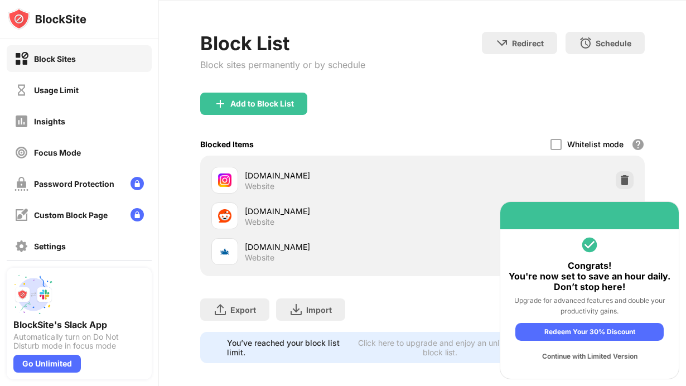
click at [592, 359] on div "Continue with Limited Version" at bounding box center [589, 357] width 148 height 18
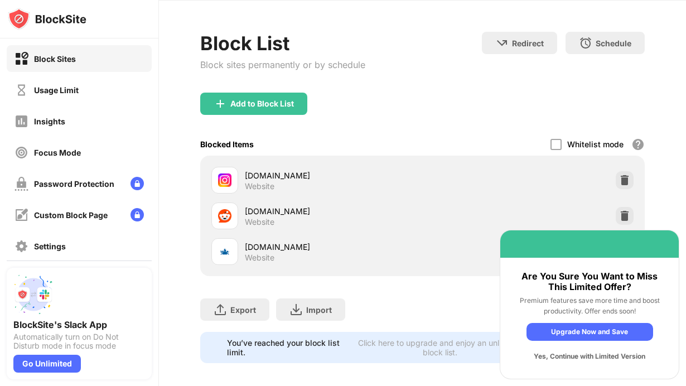
click at [599, 360] on div "Yes, Continue with Limited Version" at bounding box center [590, 357] width 127 height 18
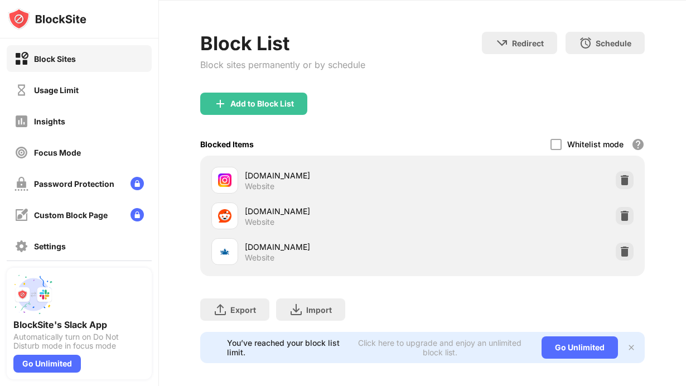
click at [469, 69] on div "Block List Block sites permanently or by schedule Redirect Choose a site to be …" at bounding box center [422, 62] width 445 height 61
click at [108, 192] on div "Password Protection" at bounding box center [79, 183] width 145 height 27
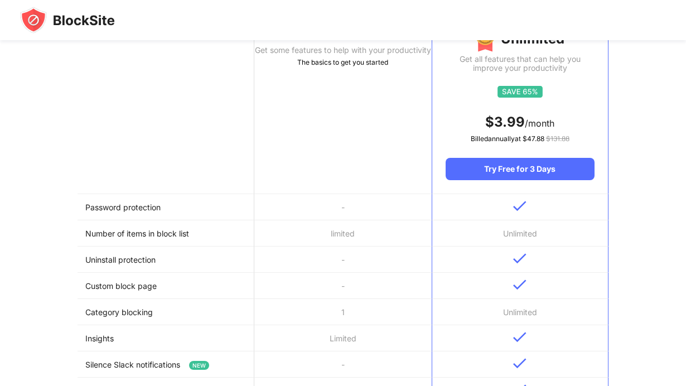
scroll to position [199, 0]
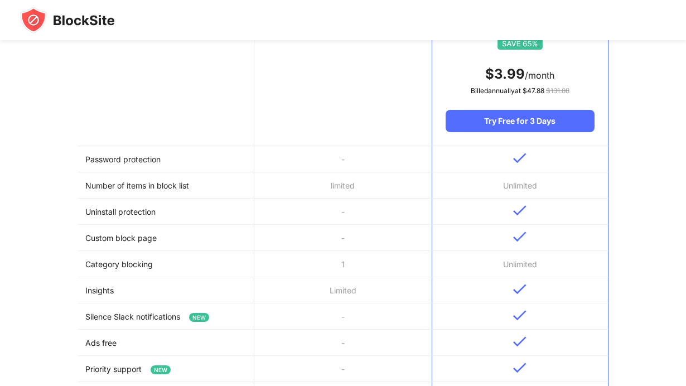
click at [367, 170] on td "-" at bounding box center [342, 159] width 177 height 26
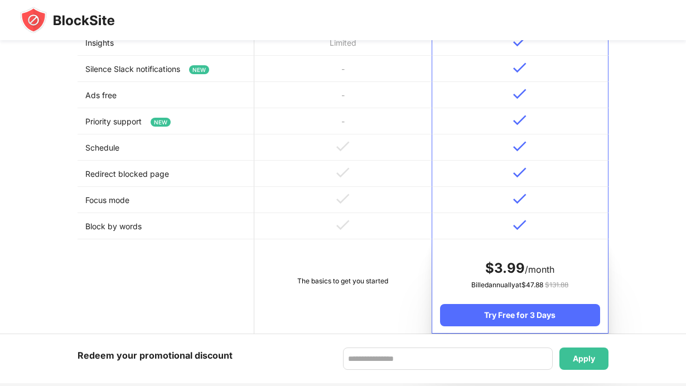
scroll to position [449, 0]
